Goal: Task Accomplishment & Management: Manage account settings

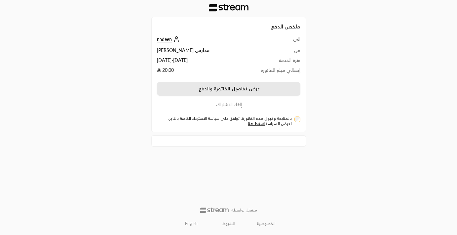
click at [258, 90] on button "عرض تفاصيل الفاتورة والدفع" at bounding box center [229, 89] width 144 height 14
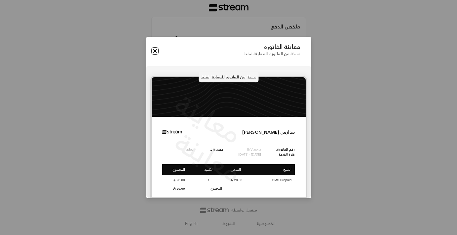
click at [154, 49] on button "Close" at bounding box center [154, 50] width 7 height 7
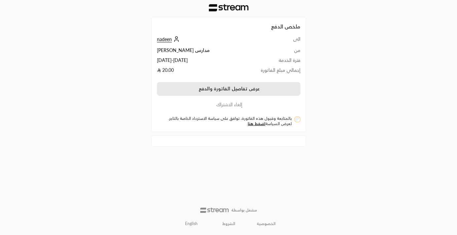
click at [196, 92] on button "عرض تفاصيل الفاتورة والدفع" at bounding box center [229, 89] width 144 height 14
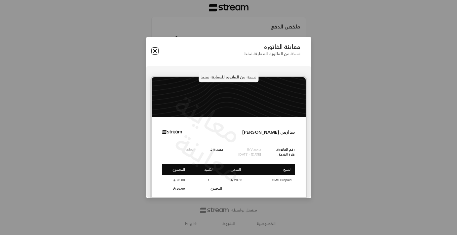
click at [154, 53] on button "Close" at bounding box center [154, 50] width 7 height 7
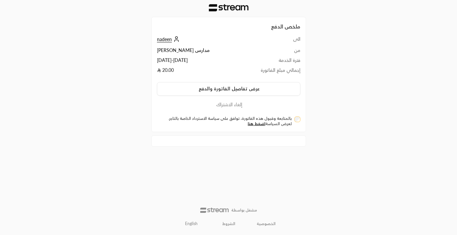
click at [228, 104] on button "إلغاء الاشتراك" at bounding box center [229, 104] width 144 height 7
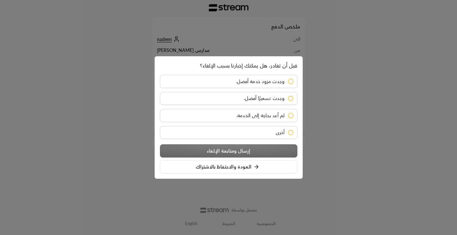
click at [248, 113] on span "لم أعد بحاجة إلى الخدمة." at bounding box center [260, 115] width 48 height 6
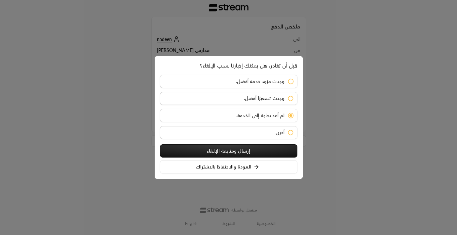
click at [246, 149] on button "إرسال ومتابعة الإلغاء" at bounding box center [229, 150] width 138 height 13
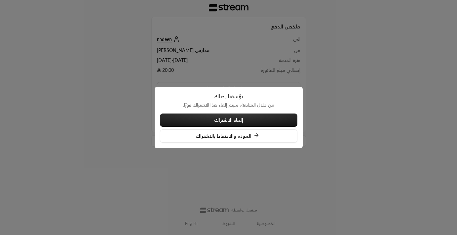
click at [235, 122] on button "إلغاء الاشتراك" at bounding box center [229, 119] width 138 height 13
